Goal: Task Accomplishment & Management: Use online tool/utility

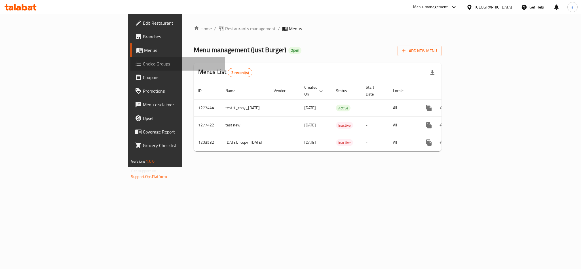
click at [143, 64] on span "Choice Groups" at bounding box center [182, 63] width 78 height 7
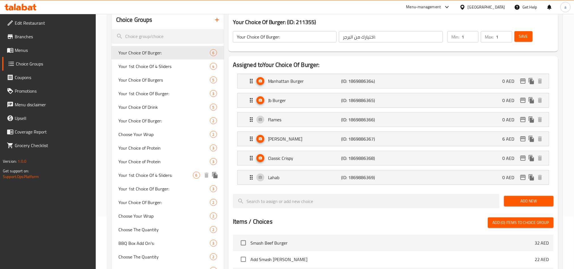
scroll to position [43, 0]
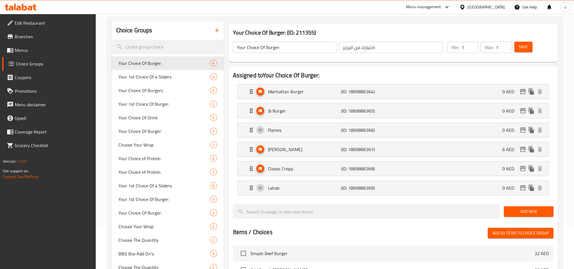
click at [258, 14] on div at bounding box center [287, 14] width 574 height 0
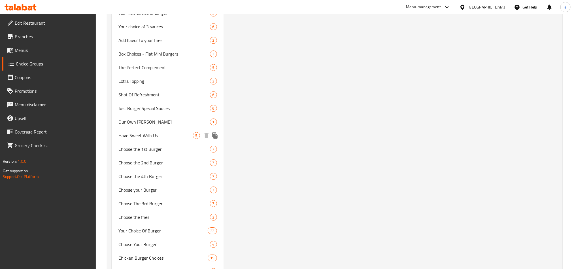
click at [166, 129] on div "Have Sweet With Us 5" at bounding box center [168, 136] width 112 height 14
type input "Have Sweet With Us"
type input "تناول حلوى معنا"
type input "0"
type input "5"
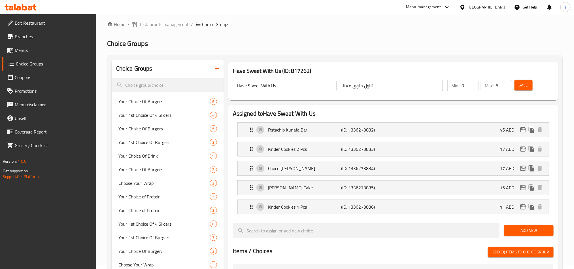
scroll to position [0, 0]
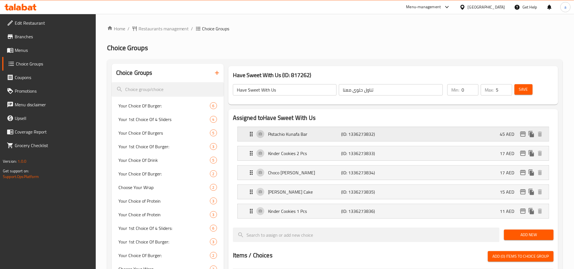
click at [254, 133] on icon "Expand" at bounding box center [251, 134] width 7 height 7
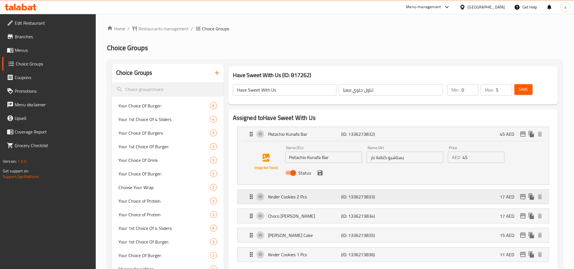
click at [250, 198] on icon "Expand" at bounding box center [251, 196] width 7 height 7
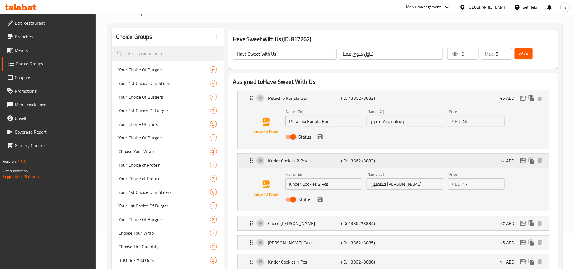
scroll to position [85, 0]
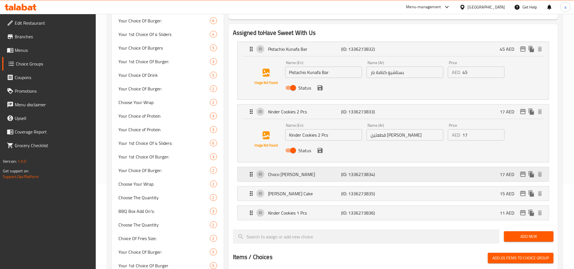
click at [249, 178] on icon "Expand" at bounding box center [251, 174] width 7 height 7
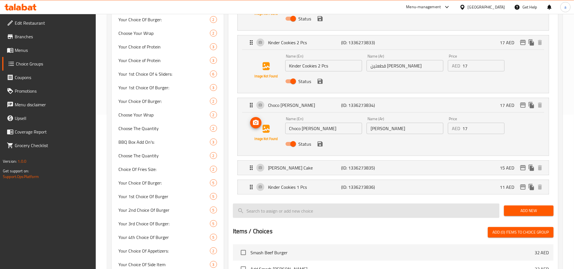
scroll to position [170, 0]
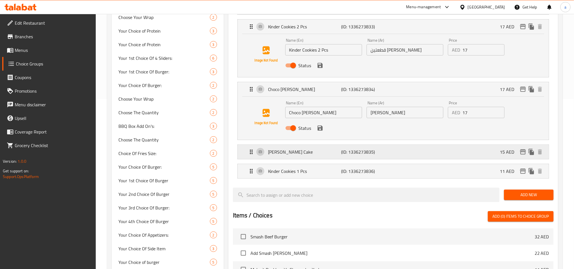
click at [249, 158] on div "[PERSON_NAME] (ID: 1336273835) 15 AED" at bounding box center [395, 152] width 294 height 14
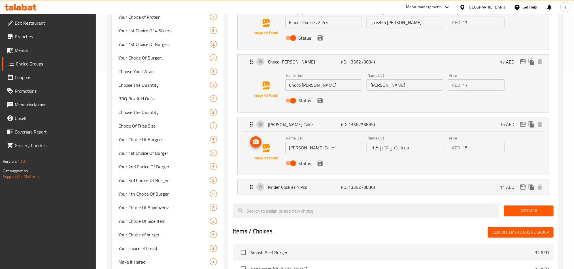
scroll to position [213, 0]
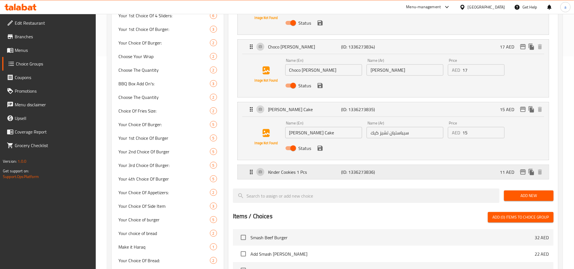
click at [250, 175] on icon "Expand" at bounding box center [251, 172] width 7 height 7
